Goal: Check status: Check status

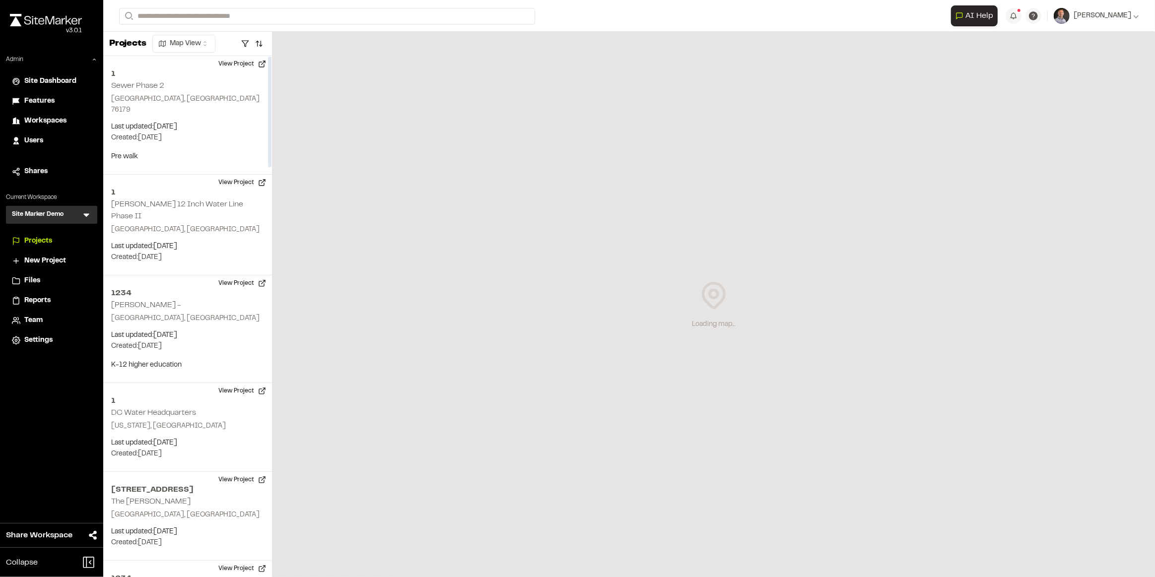
click at [43, 296] on span "Reports" at bounding box center [37, 300] width 26 height 11
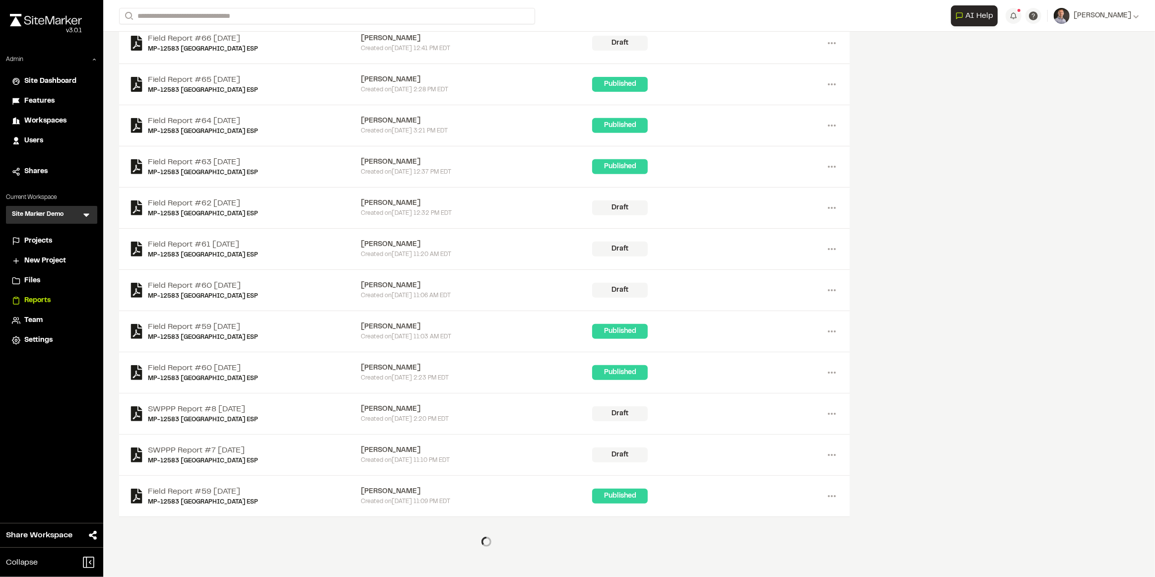
scroll to position [415, 0]
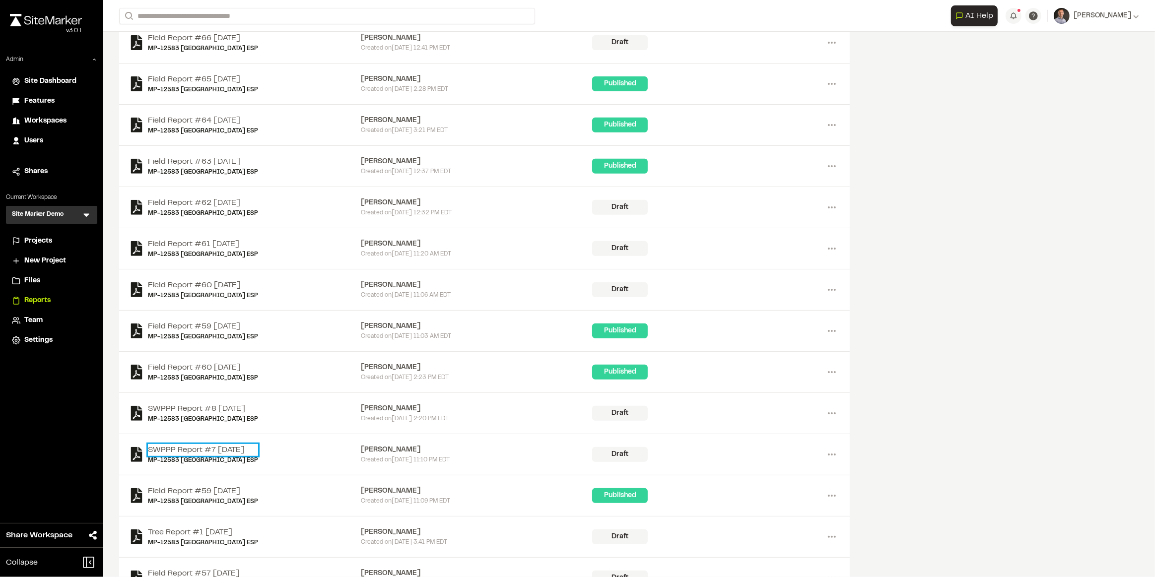
click at [222, 448] on link "SWPPP Report #7 [DATE]" at bounding box center [203, 450] width 110 height 12
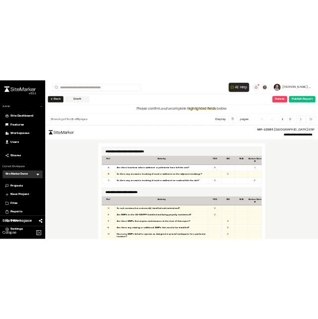
scroll to position [491, 0]
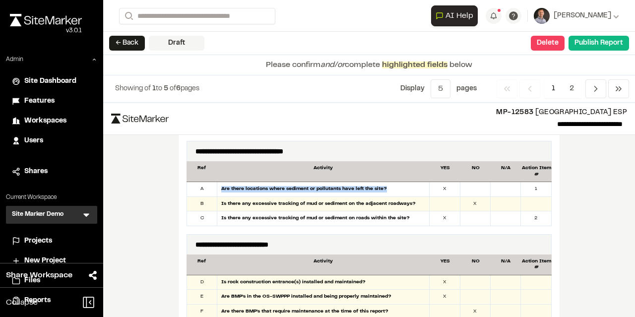
drag, startPoint x: 219, startPoint y: 189, endPoint x: 383, endPoint y: 193, distance: 163.8
click at [384, 191] on div "Are there locations where sediment or pollutants have left the site?" at bounding box center [323, 189] width 212 height 14
click at [535, 187] on div "1" at bounding box center [536, 189] width 30 height 14
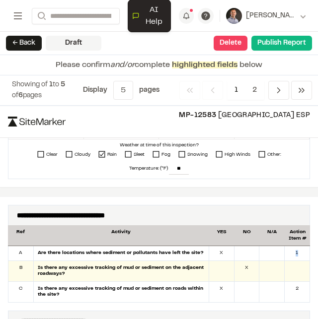
scroll to position [537, 0]
